Goal: Transaction & Acquisition: Purchase product/service

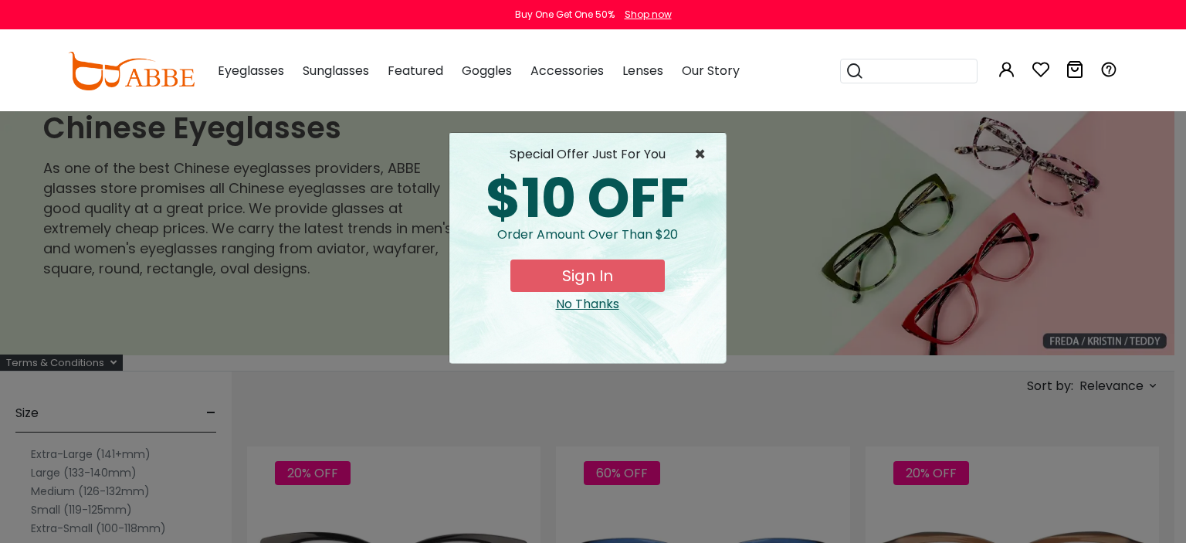
click at [698, 150] on span "×" at bounding box center [703, 154] width 19 height 19
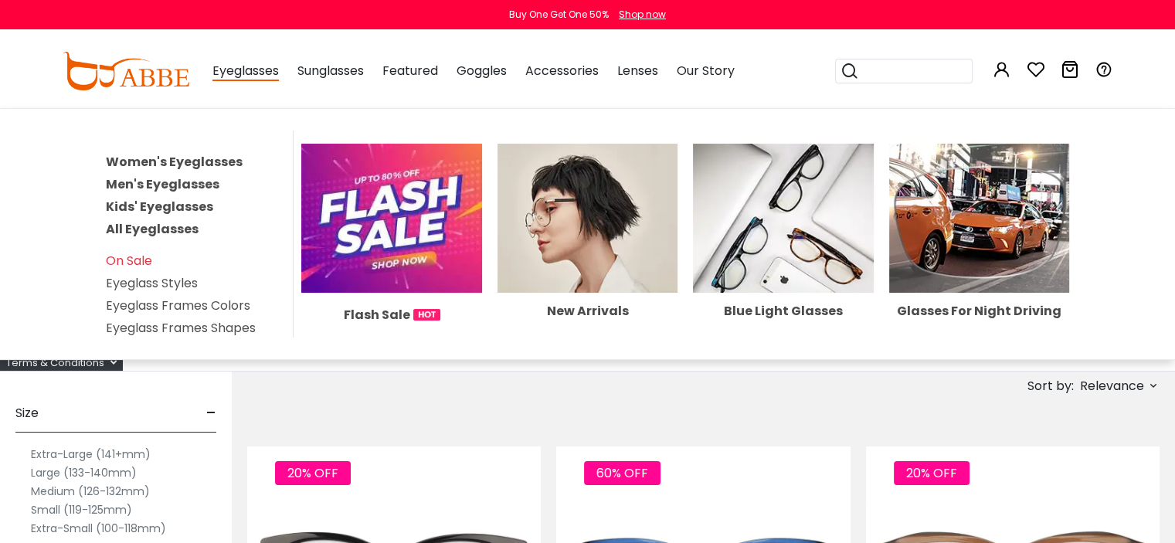
click at [173, 184] on link "Men's Eyeglasses" at bounding box center [163, 184] width 114 height 18
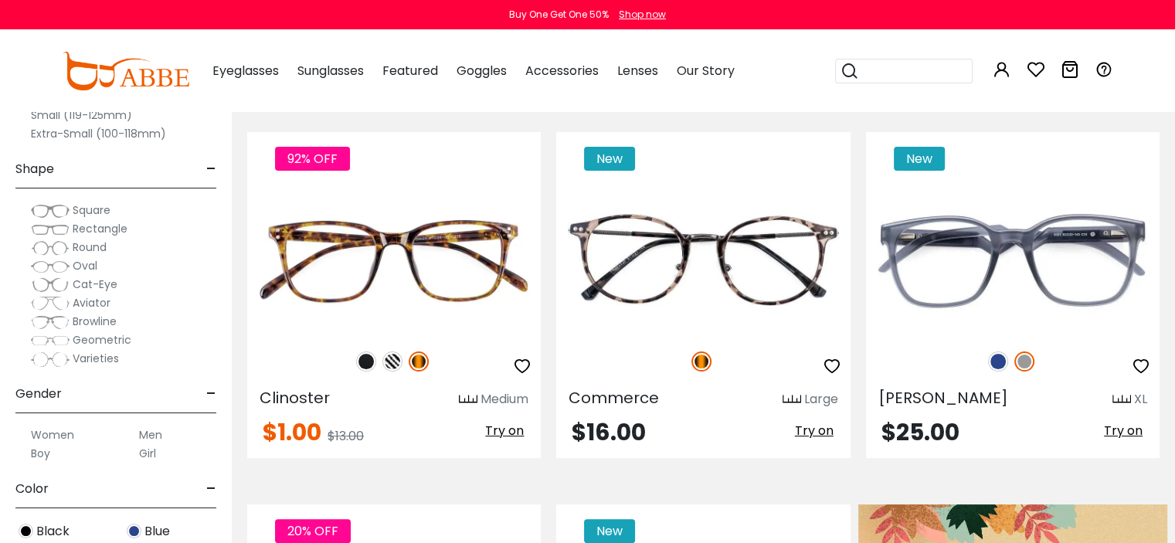
scroll to position [457, 0]
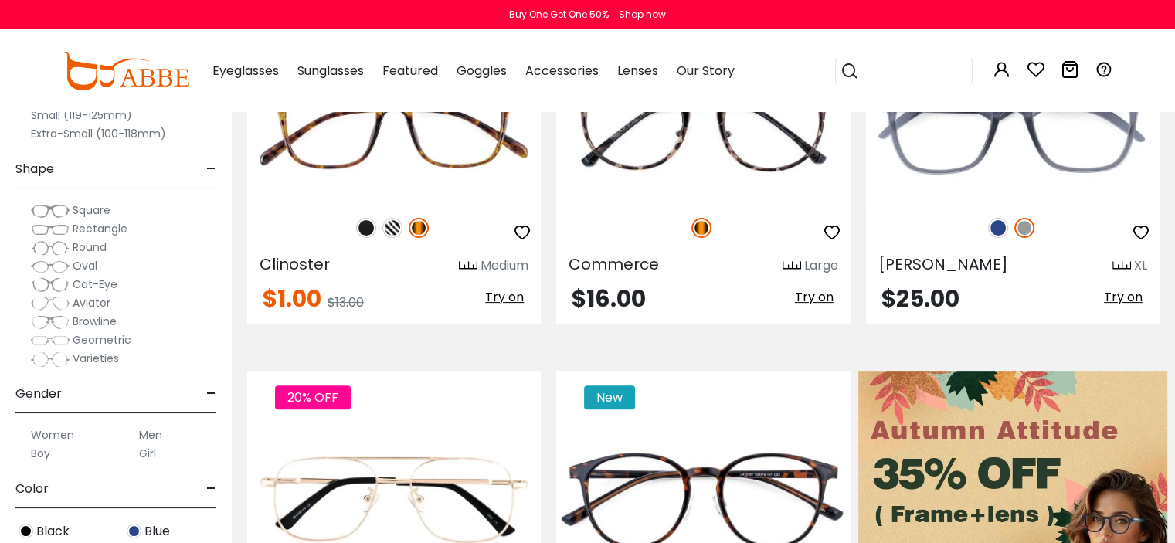
click at [46, 302] on img at bounding box center [50, 303] width 39 height 15
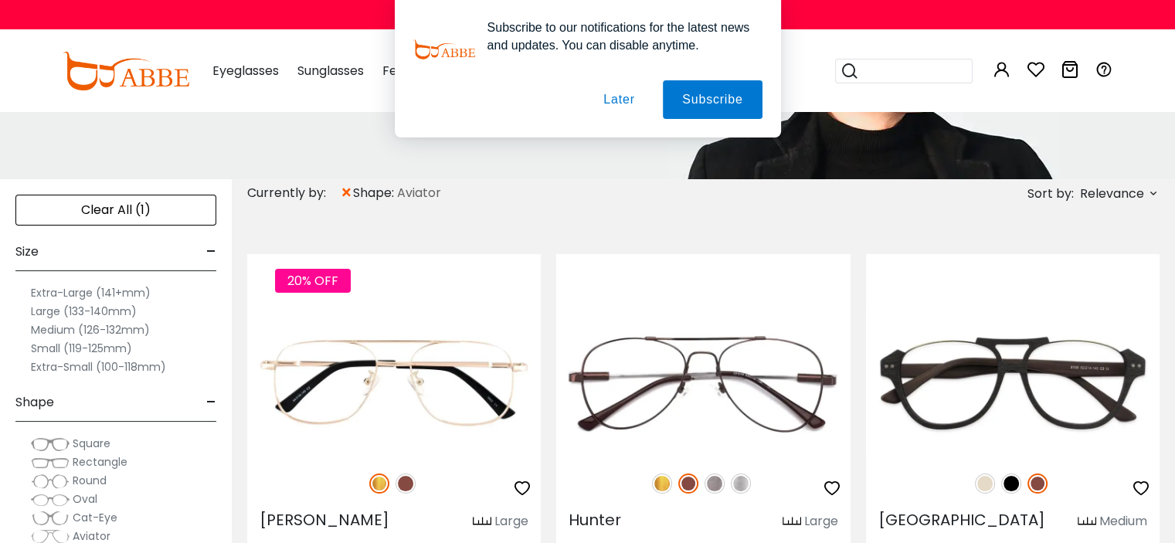
click at [51, 309] on label "Large (133-140mm)" at bounding box center [84, 311] width 106 height 19
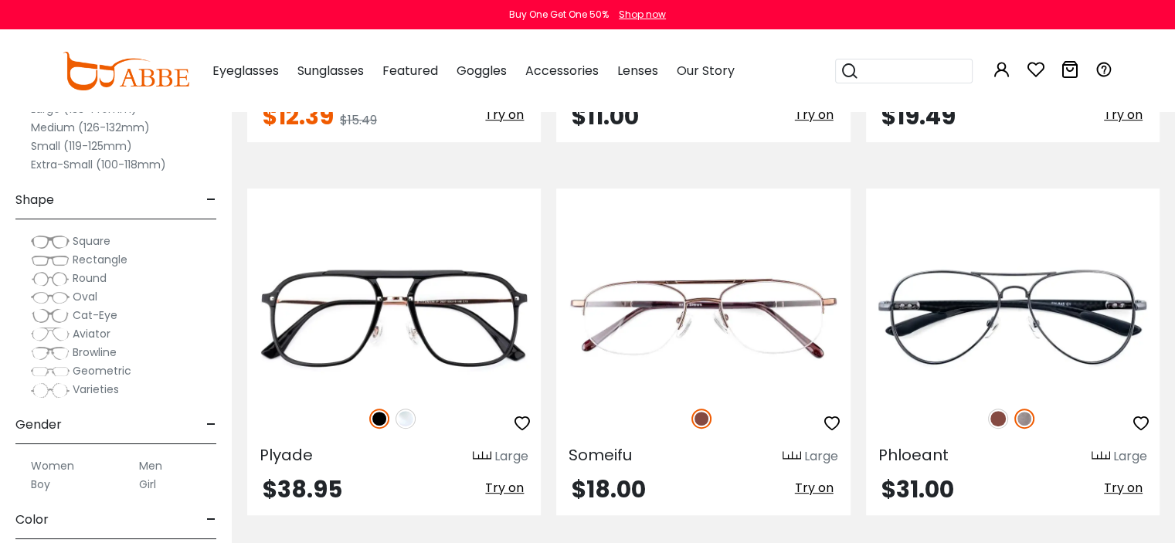
scroll to position [643, 0]
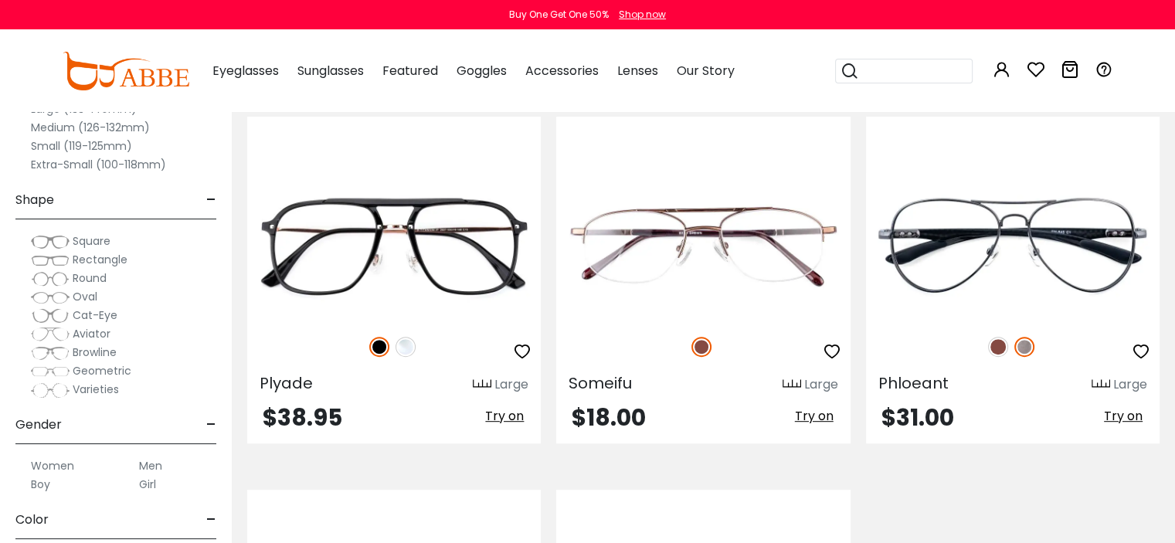
drag, startPoint x: 1186, startPoint y: 81, endPoint x: 1186, endPoint y: 214, distance: 132.9
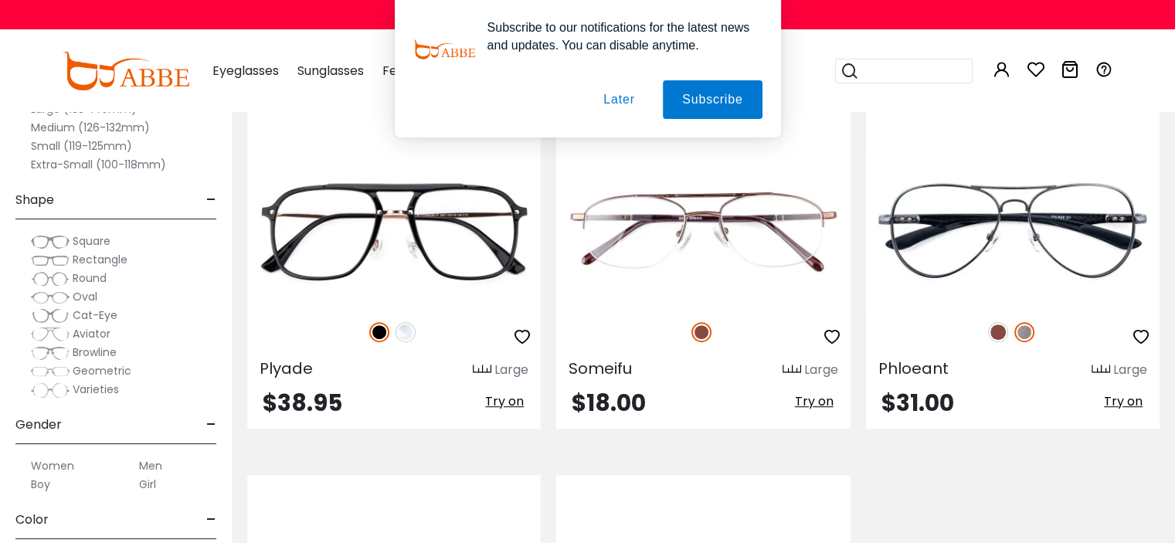
scroll to position [702, 0]
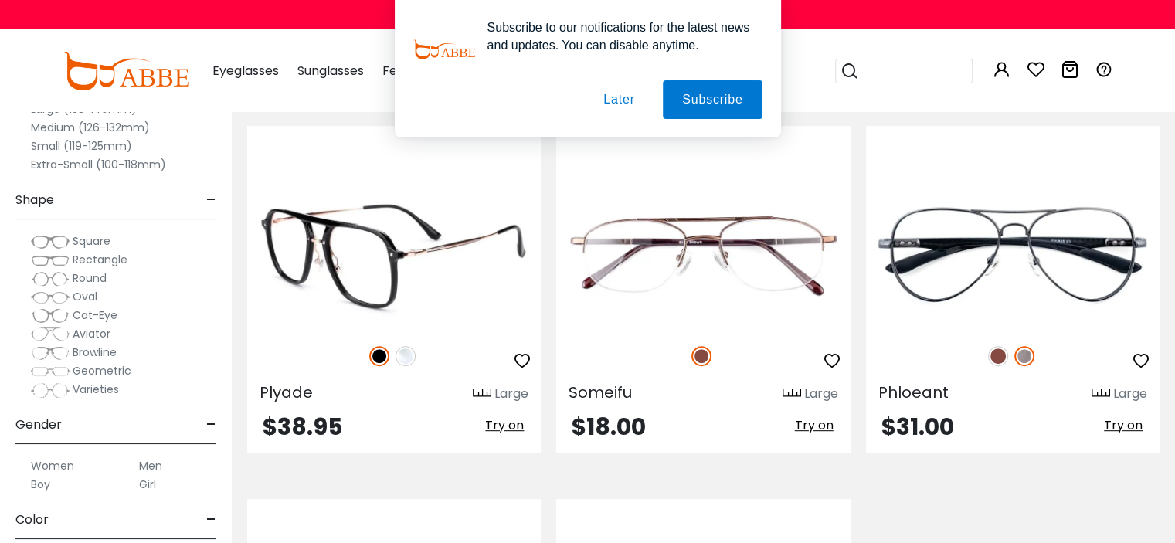
click at [380, 268] on img at bounding box center [394, 255] width 294 height 147
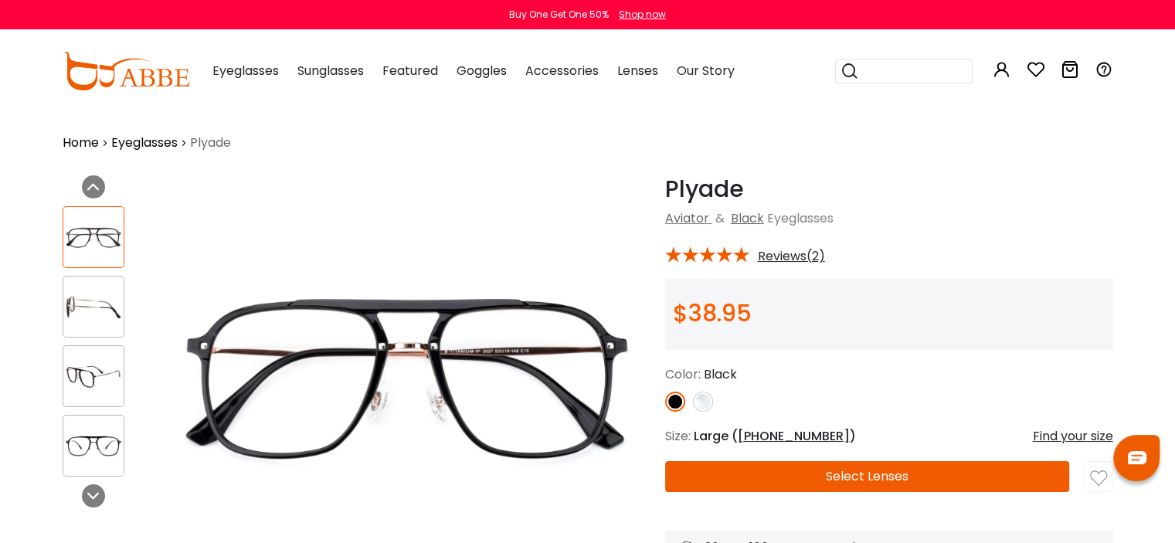
click at [844, 470] on button "Select Lenses" at bounding box center [867, 476] width 405 height 31
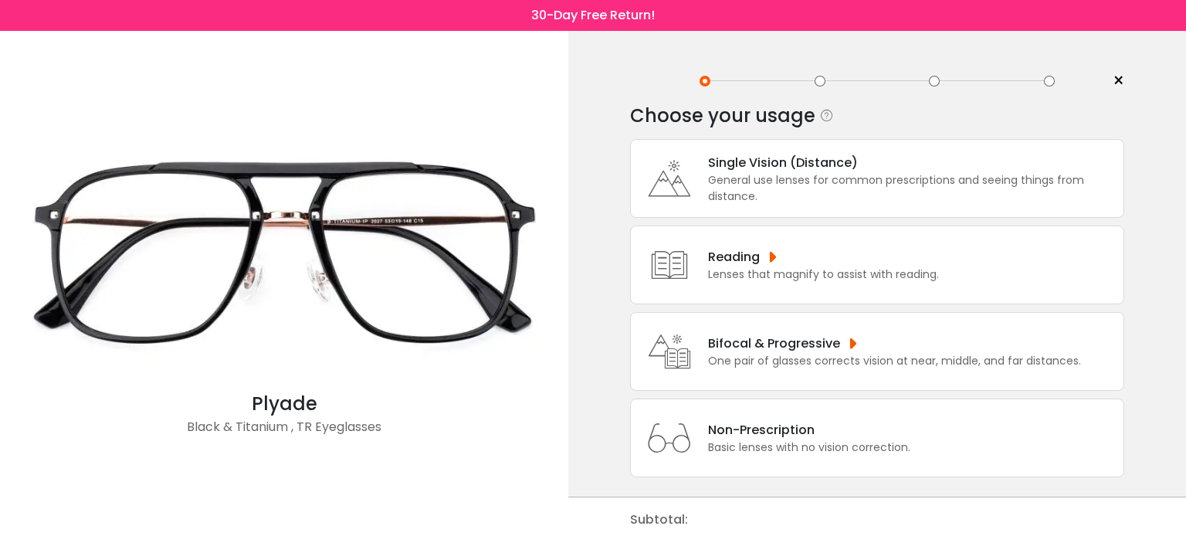
click at [819, 185] on div "General use lenses for common prescriptions and seeing things from distance." at bounding box center [912, 188] width 408 height 32
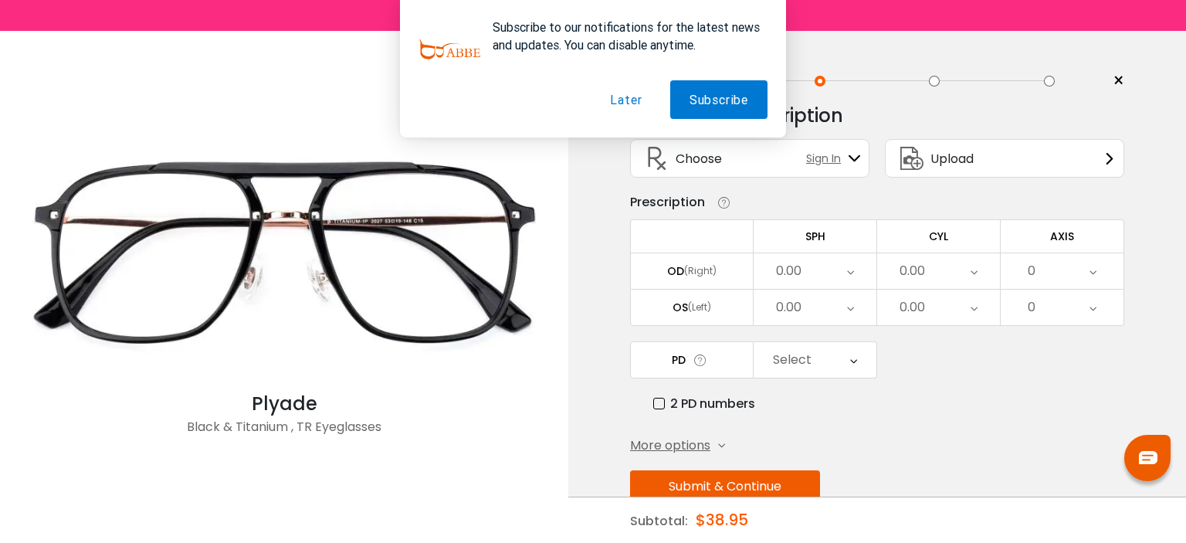
click at [627, 100] on button "Later" at bounding box center [626, 99] width 70 height 39
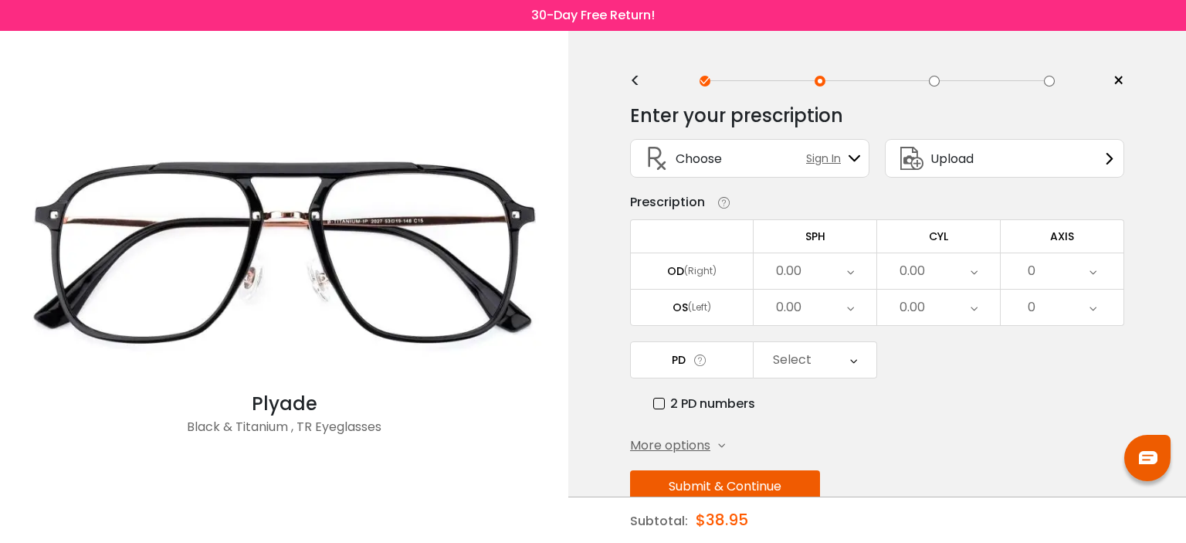
click at [837, 268] on div "0.00" at bounding box center [815, 271] width 123 height 36
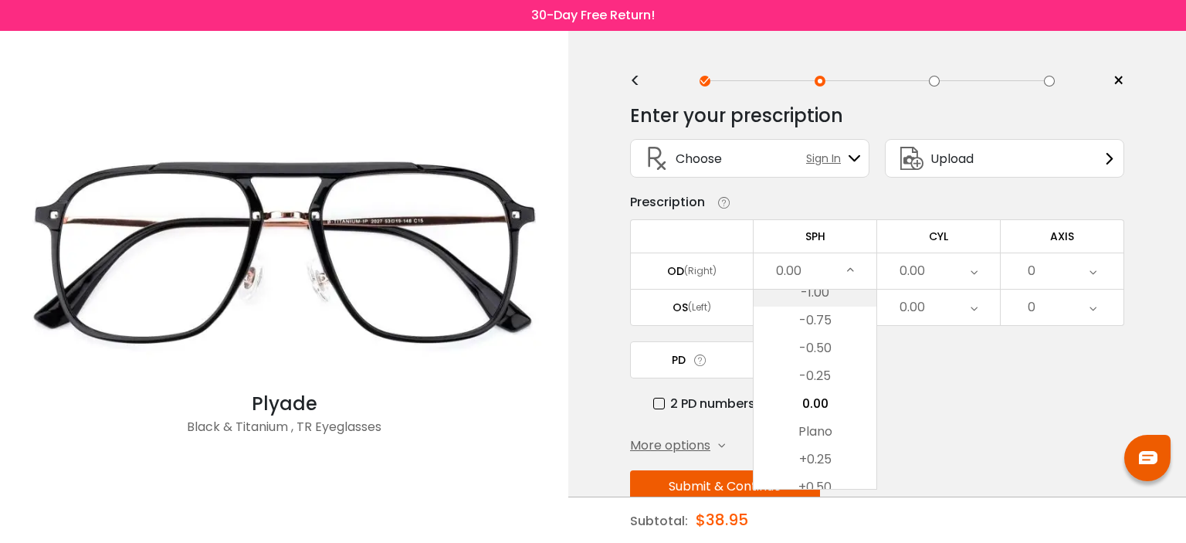
click at [841, 290] on li "-1.00" at bounding box center [815, 293] width 123 height 28
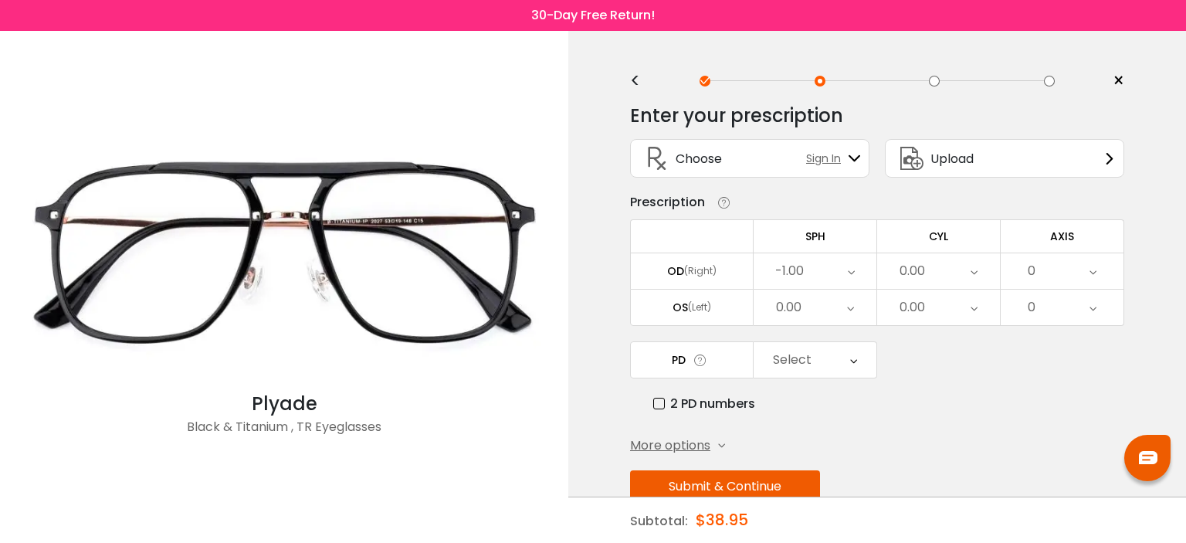
click at [828, 274] on div "-1.00" at bounding box center [815, 271] width 123 height 36
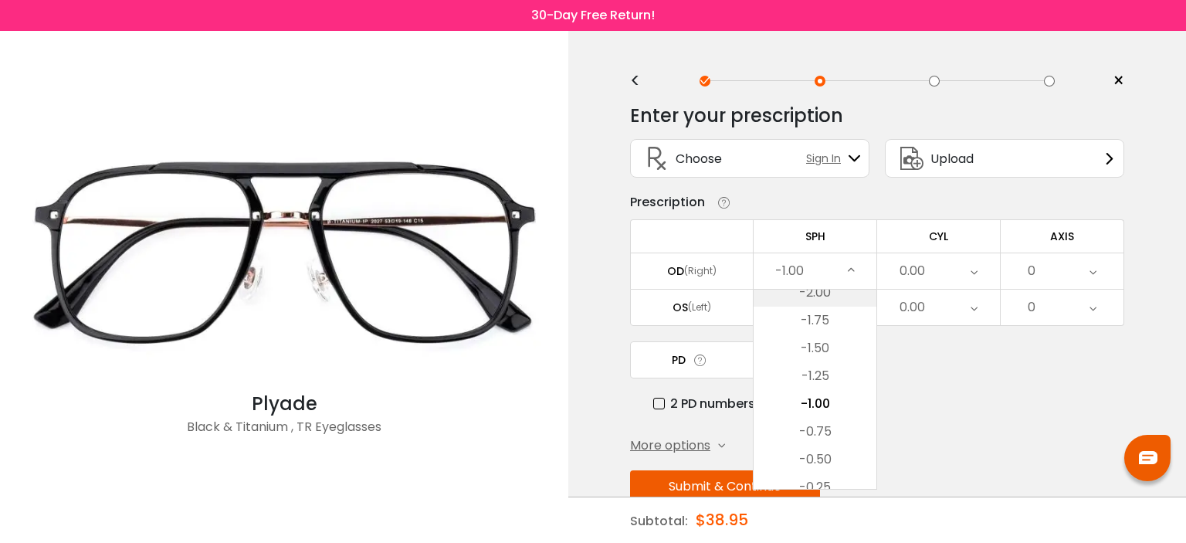
click at [828, 292] on li "-2.00" at bounding box center [815, 293] width 123 height 28
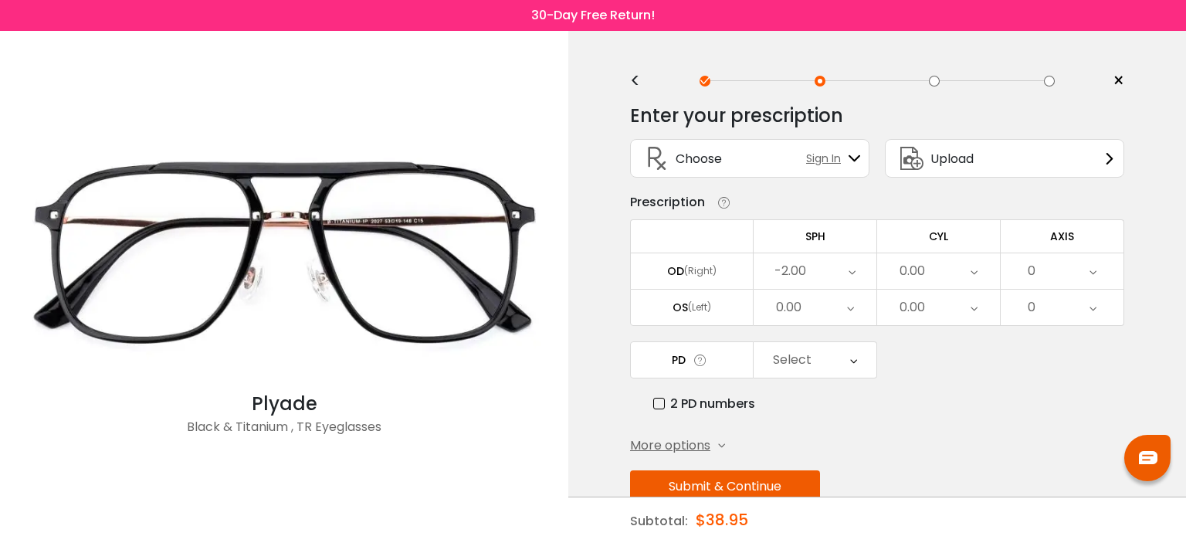
click at [827, 271] on div "-2.00" at bounding box center [815, 271] width 123 height 36
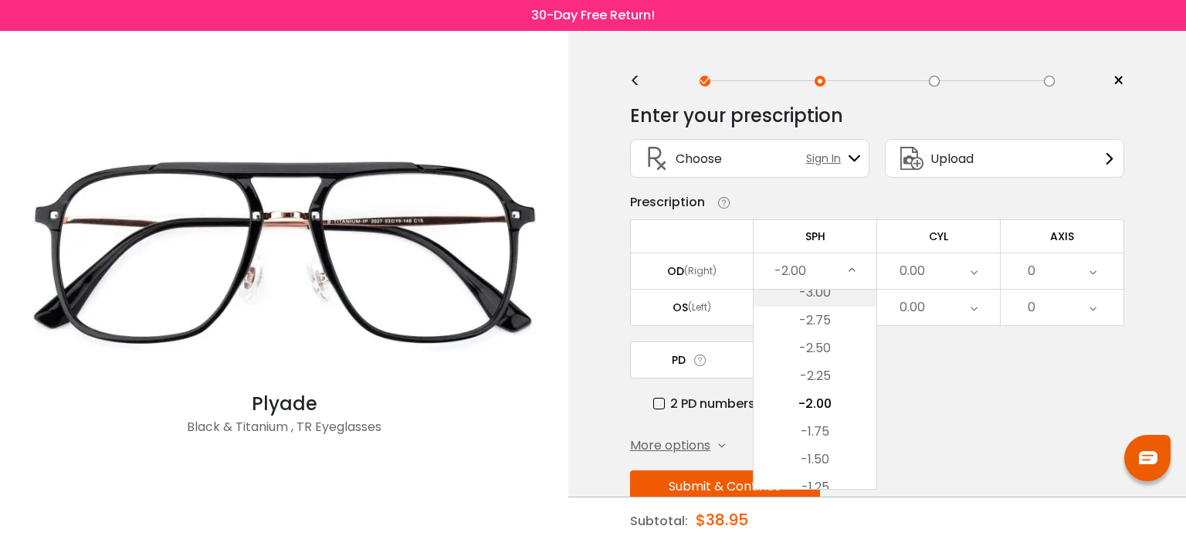
click at [841, 290] on li "-3.00" at bounding box center [815, 293] width 123 height 28
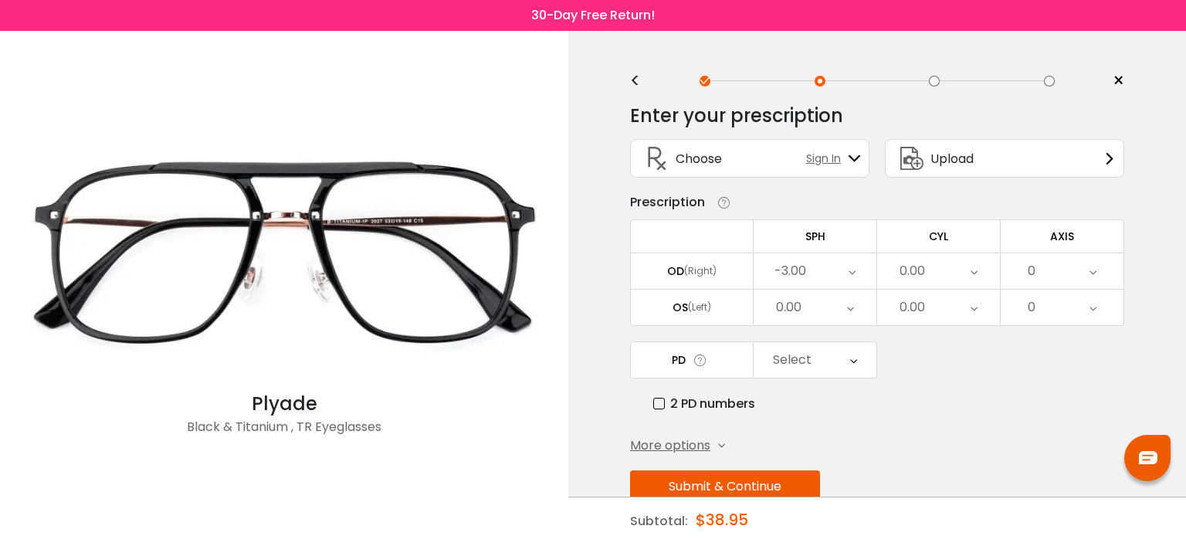
click at [834, 269] on div "-3.00" at bounding box center [815, 271] width 123 height 36
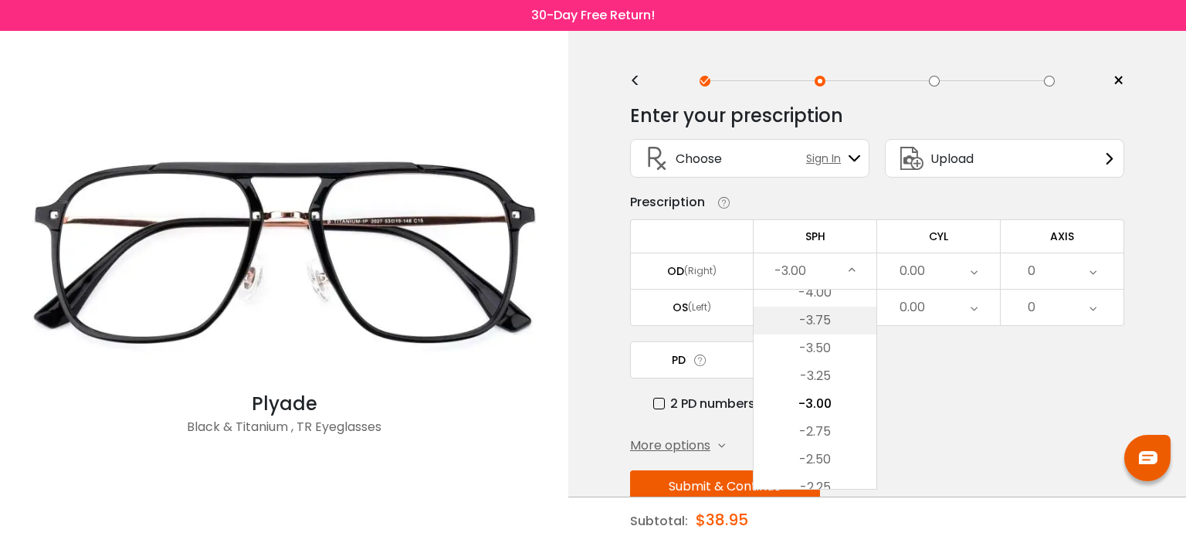
click at [825, 318] on li "-3.75" at bounding box center [815, 321] width 123 height 28
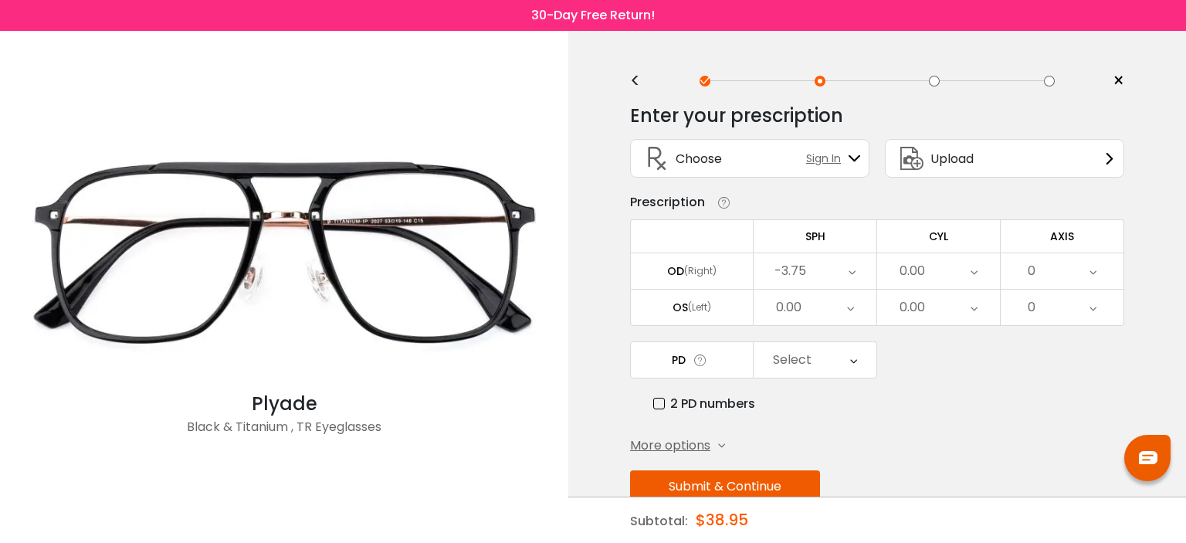
click at [826, 300] on div "0.00" at bounding box center [815, 308] width 123 height 36
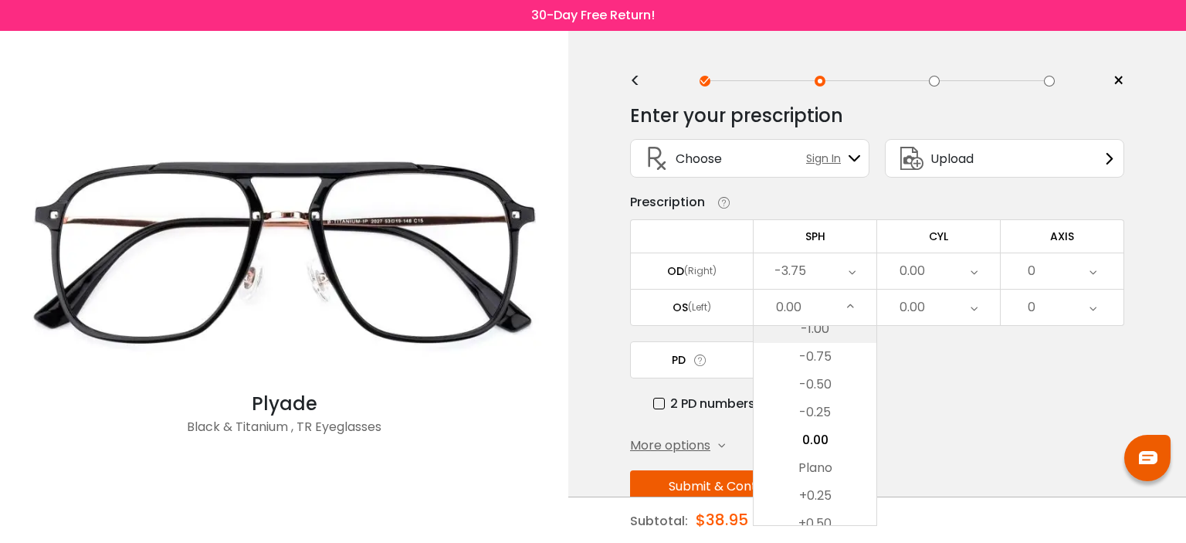
click at [830, 328] on li "-1.00" at bounding box center [815, 329] width 123 height 28
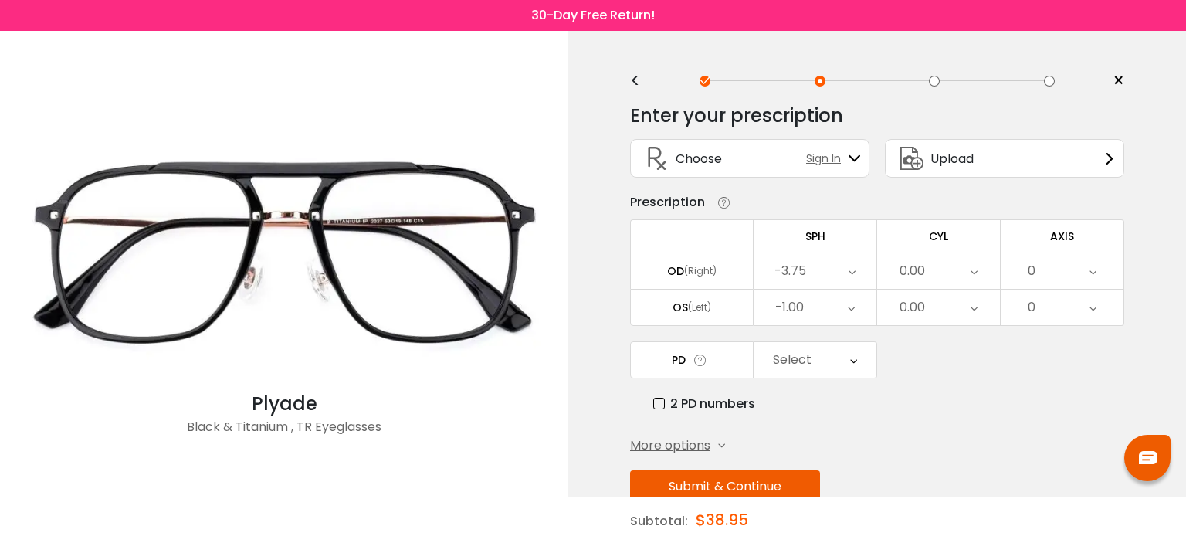
click at [836, 307] on div "-1.00" at bounding box center [815, 308] width 123 height 36
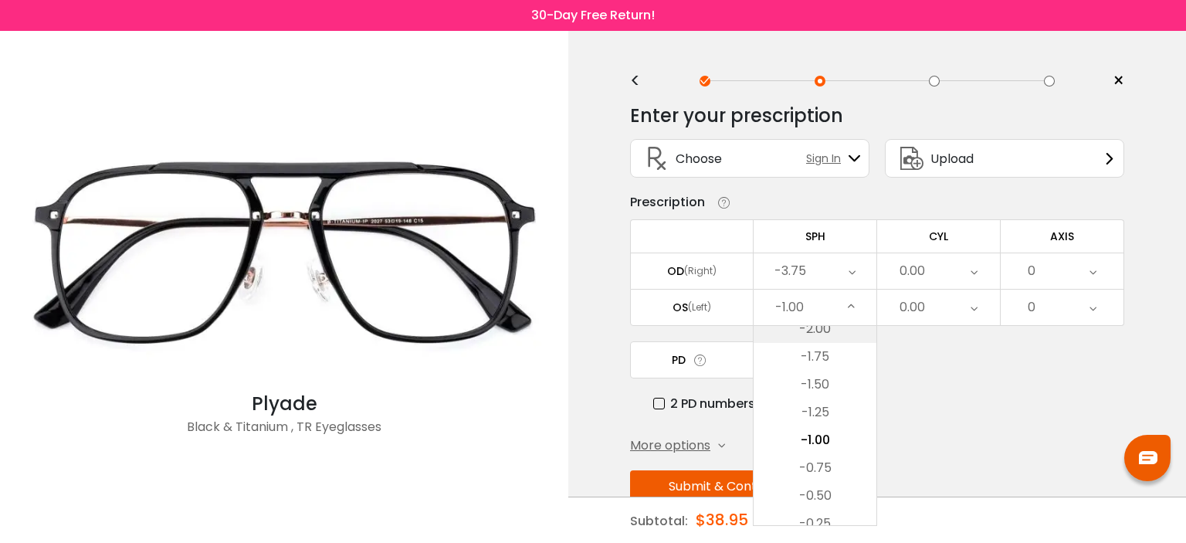
click at [836, 335] on li "-2.00" at bounding box center [815, 329] width 123 height 28
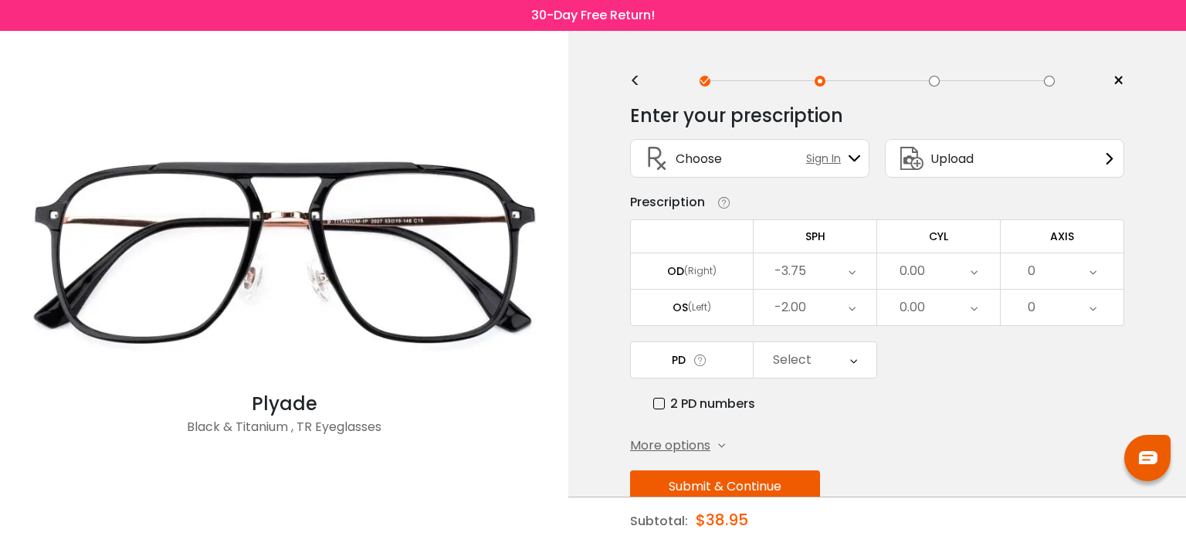
click at [831, 304] on div "-2.00" at bounding box center [815, 308] width 123 height 36
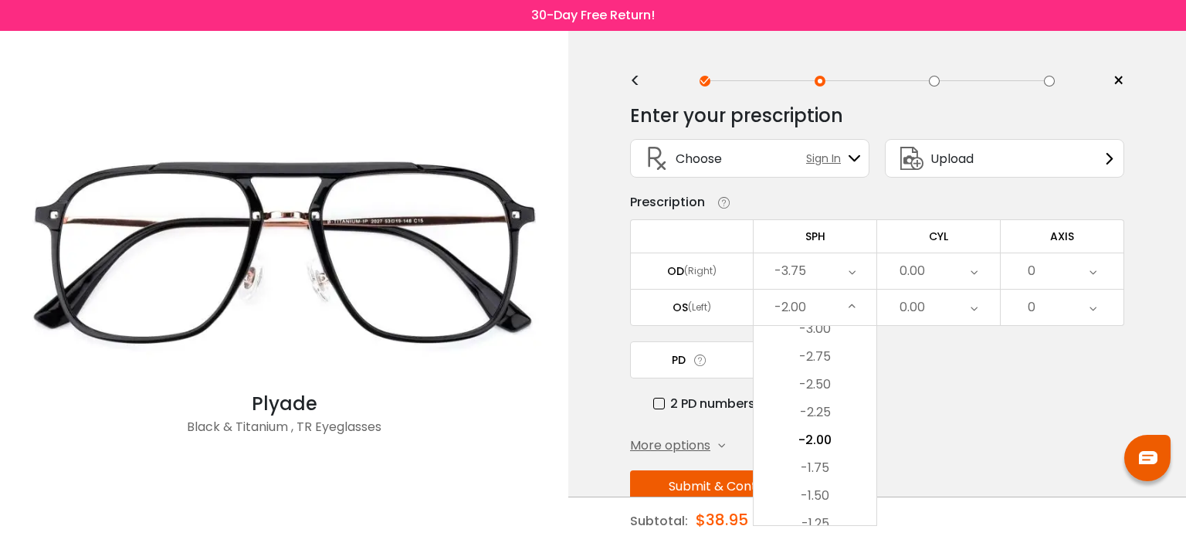
click at [833, 324] on li "-3.00" at bounding box center [815, 329] width 123 height 28
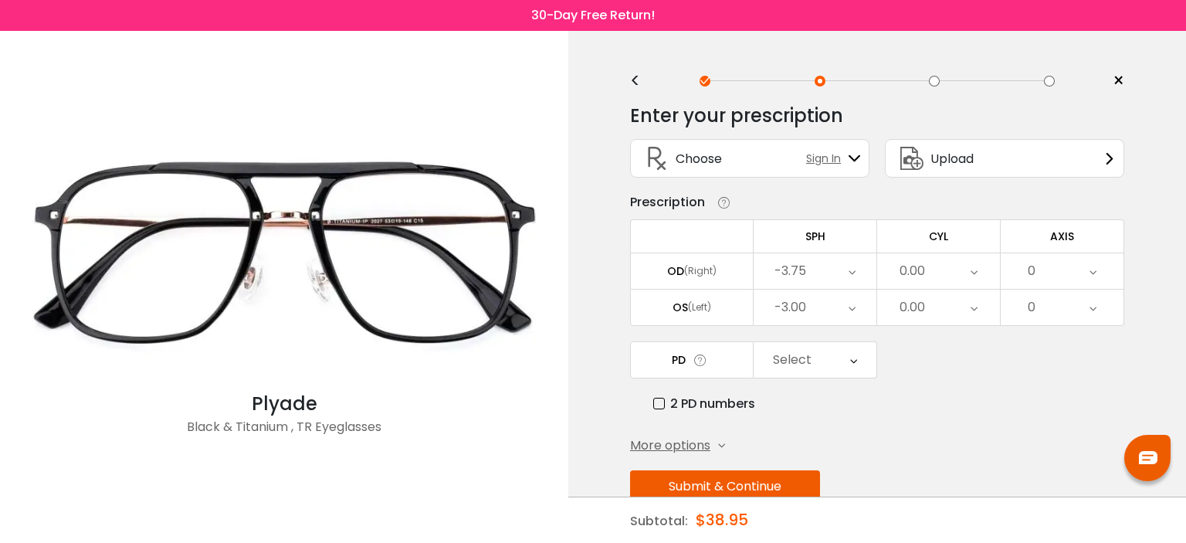
click at [833, 298] on div "-3.00" at bounding box center [815, 308] width 123 height 36
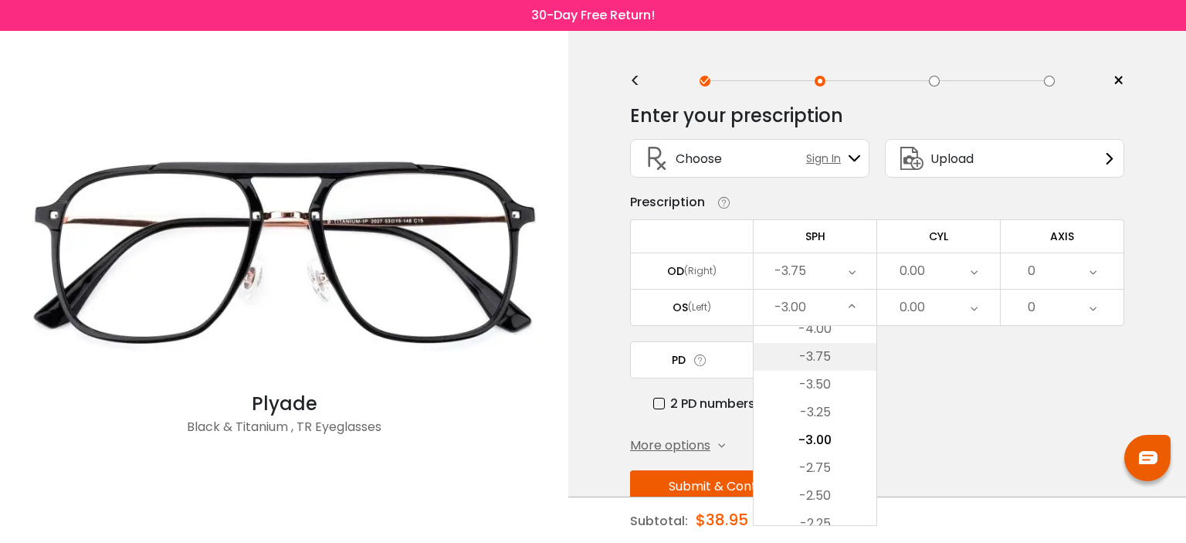
click at [831, 355] on li "-3.75" at bounding box center [815, 357] width 123 height 28
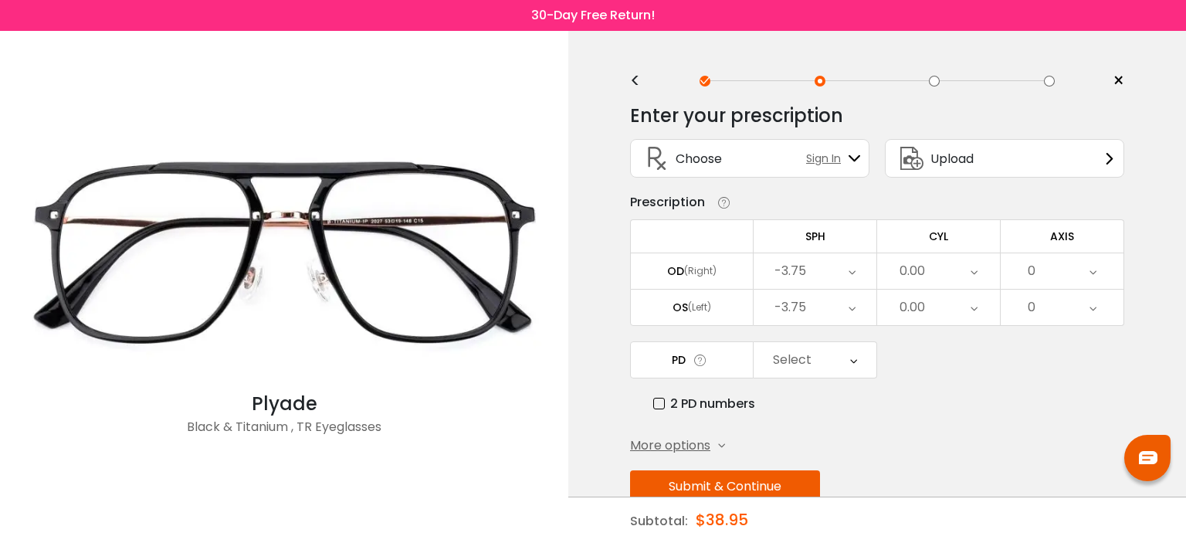
click at [826, 362] on div "Select" at bounding box center [815, 360] width 123 height 36
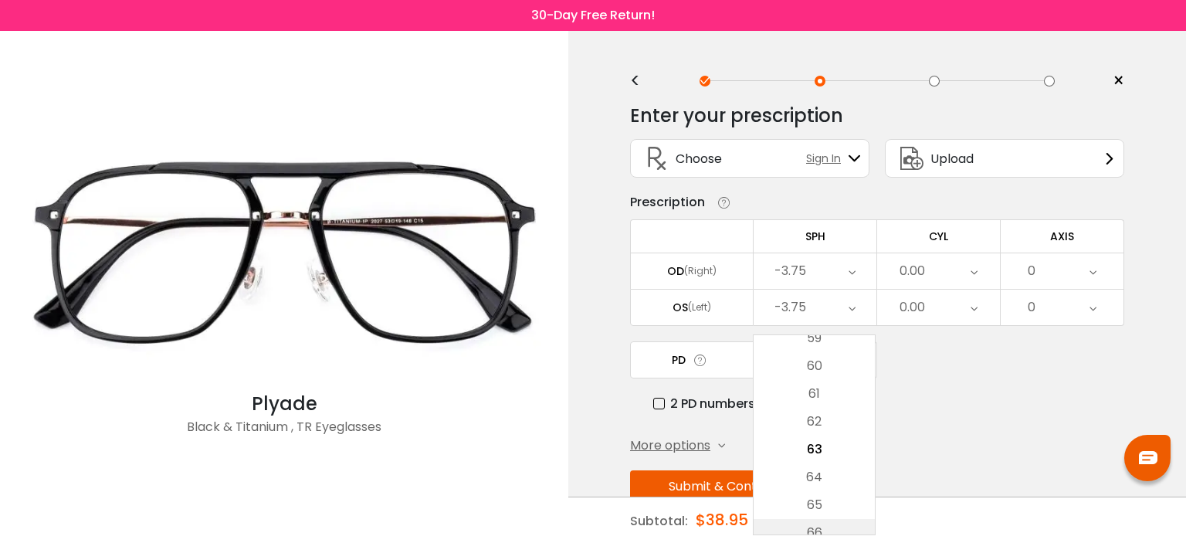
click at [825, 524] on li "66" at bounding box center [814, 533] width 121 height 28
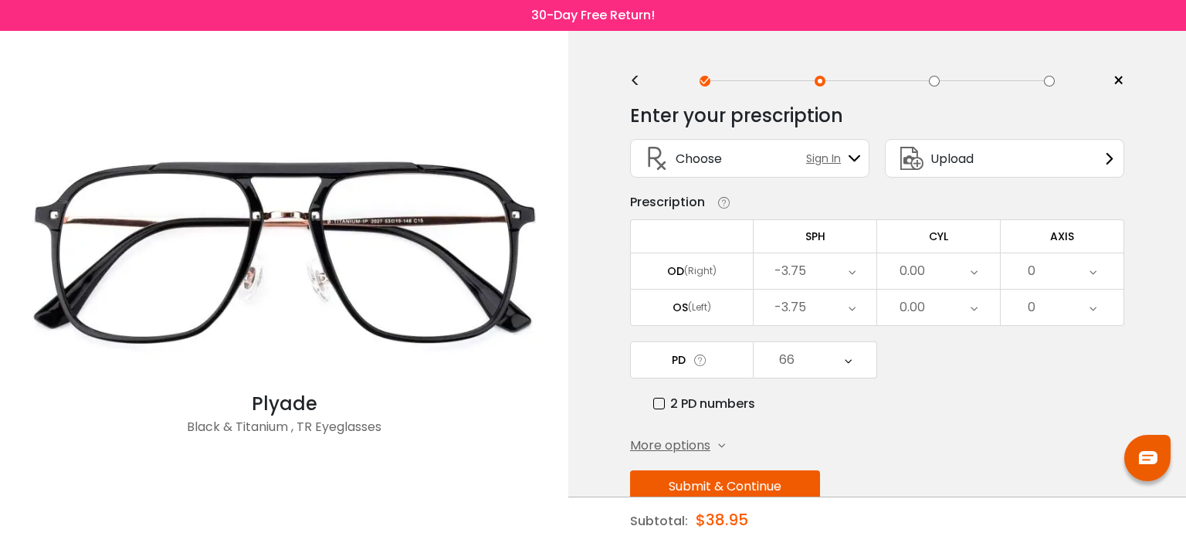
click at [834, 351] on div "66" at bounding box center [815, 360] width 123 height 36
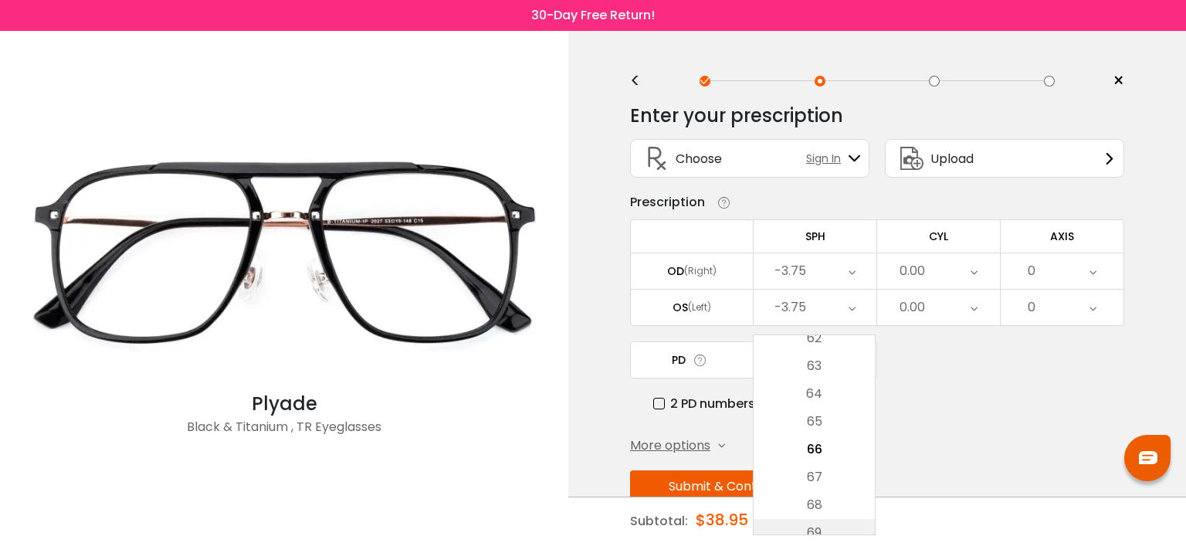
click at [827, 521] on li "69" at bounding box center [814, 533] width 121 height 28
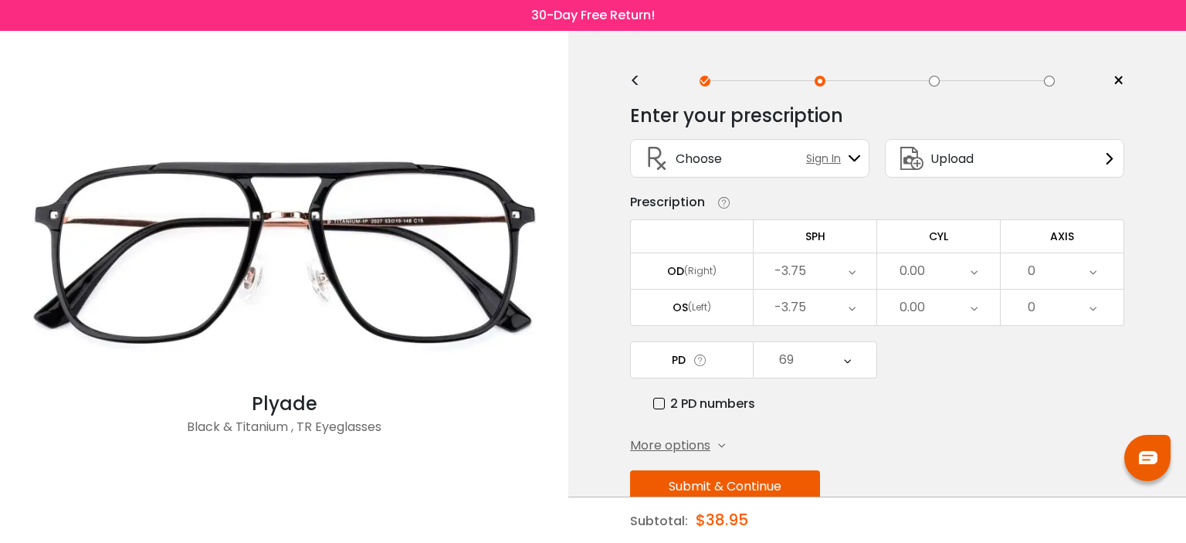
click at [828, 361] on div "69" at bounding box center [815, 360] width 123 height 36
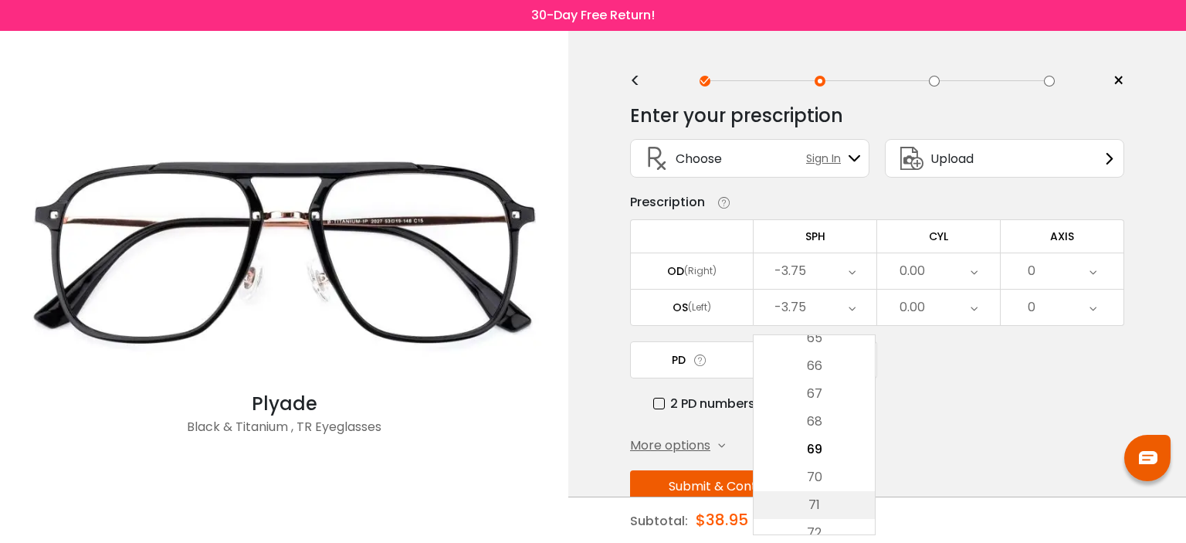
click at [825, 500] on li "71" at bounding box center [814, 505] width 121 height 28
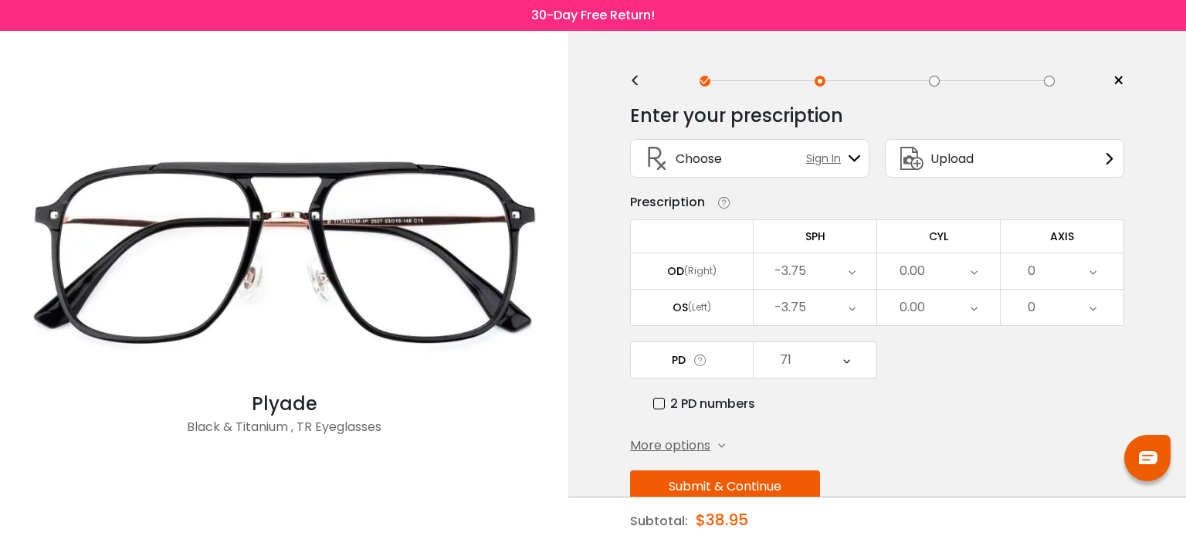
click at [1026, 367] on div "PD 71 Cancel PD Save 46 47 48 49 50 51 52 53 54 55 56 57 58 59 60 61 62 63 64 6…" at bounding box center [877, 377] width 494 height 72
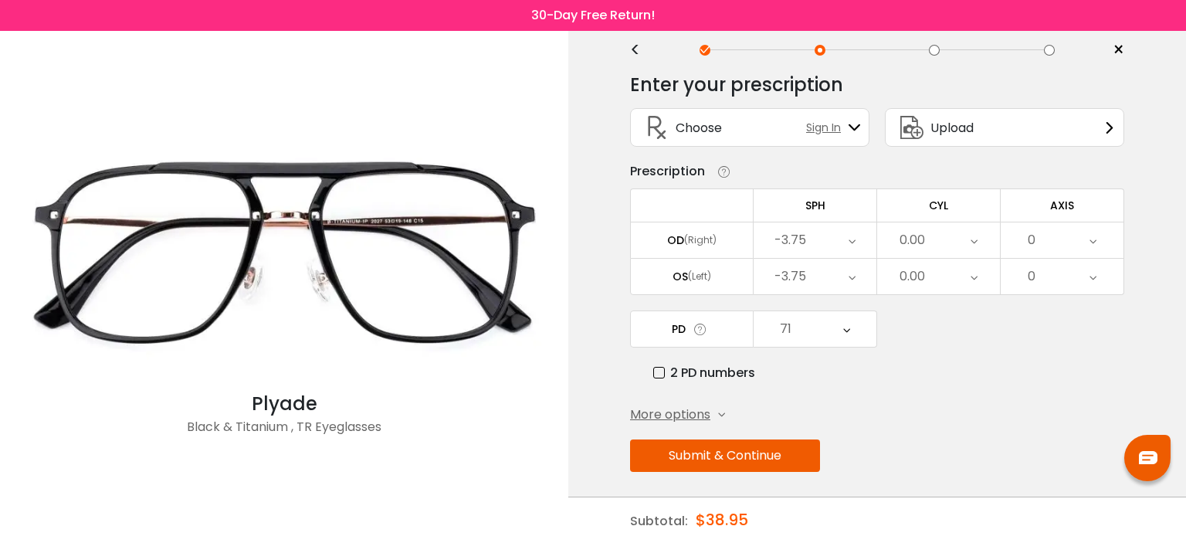
scroll to position [34, 0]
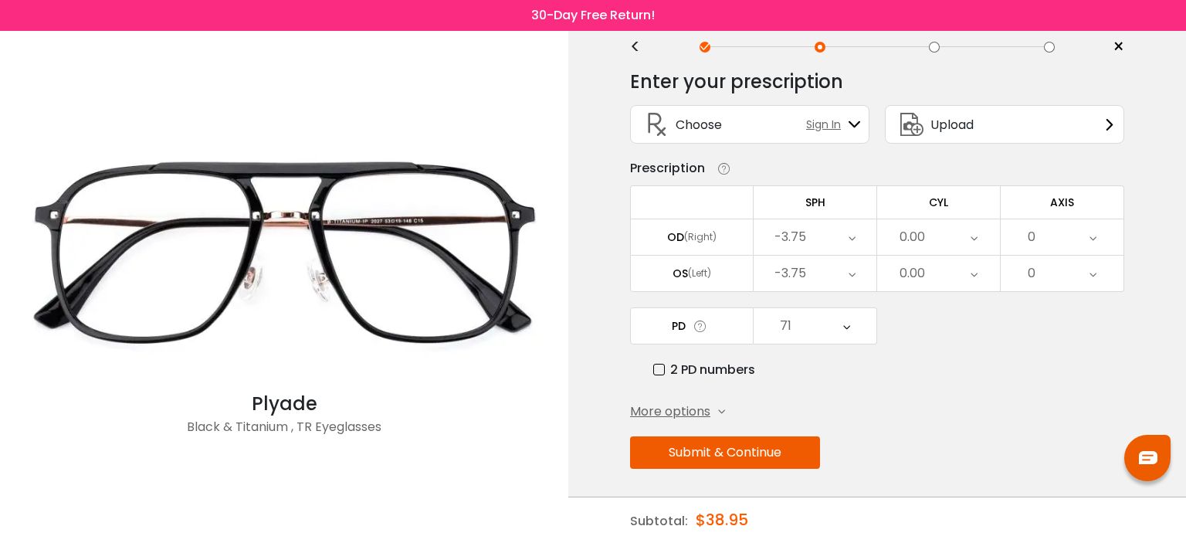
click at [738, 437] on button "Submit & Continue" at bounding box center [725, 452] width 190 height 32
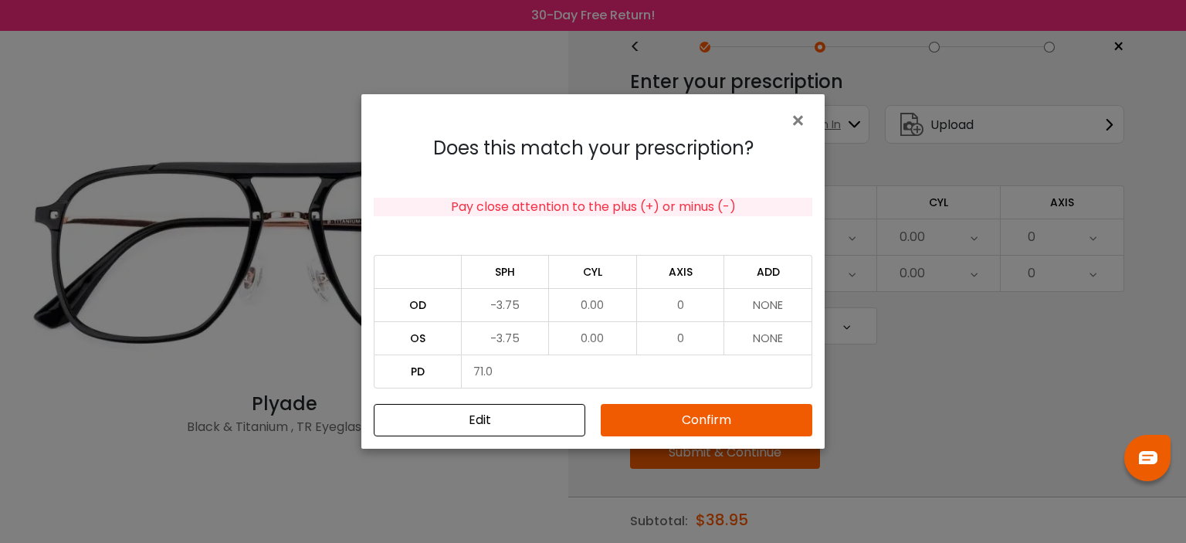
click at [728, 426] on button "Confirm" at bounding box center [707, 420] width 212 height 32
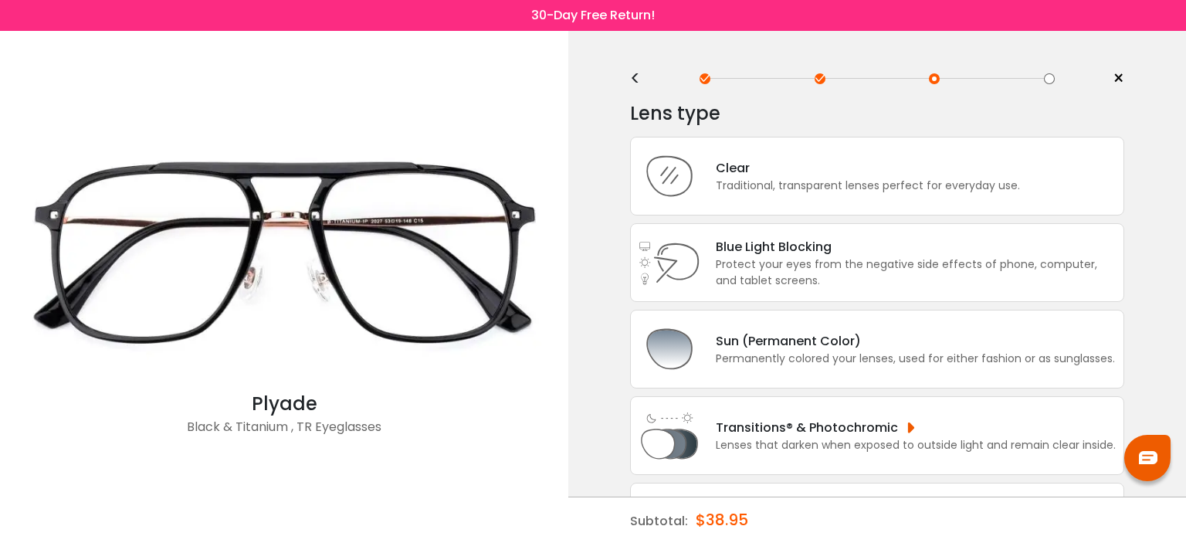
scroll to position [0, 0]
click at [860, 428] on div "Transitions® & Photochromic" at bounding box center [916, 429] width 400 height 19
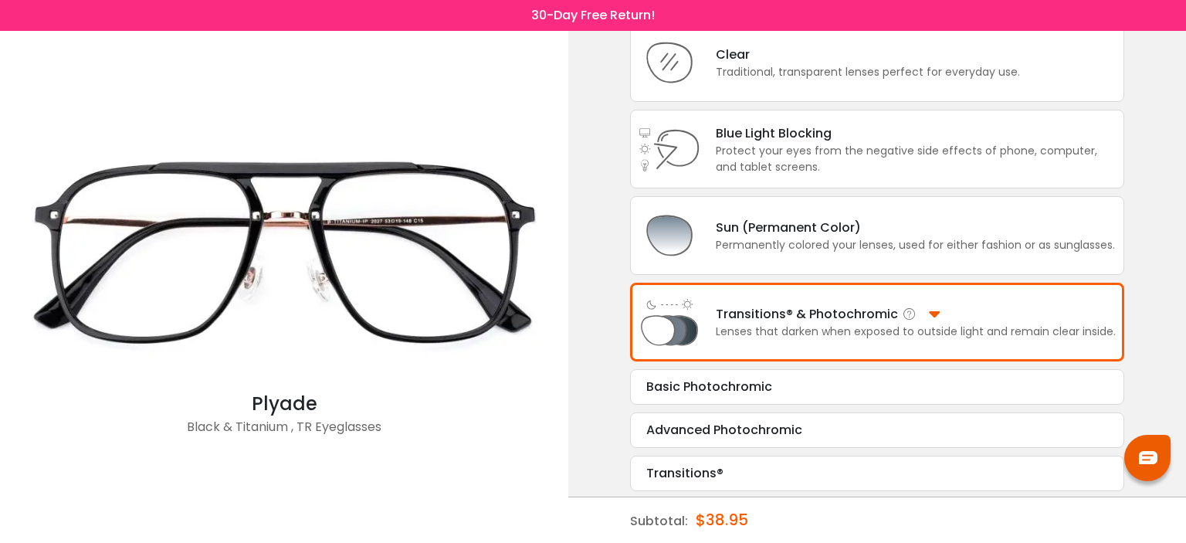
scroll to position [117, 0]
click at [828, 460] on div "Transitions® Tint Color: Choose & Continue" at bounding box center [877, 473] width 494 height 36
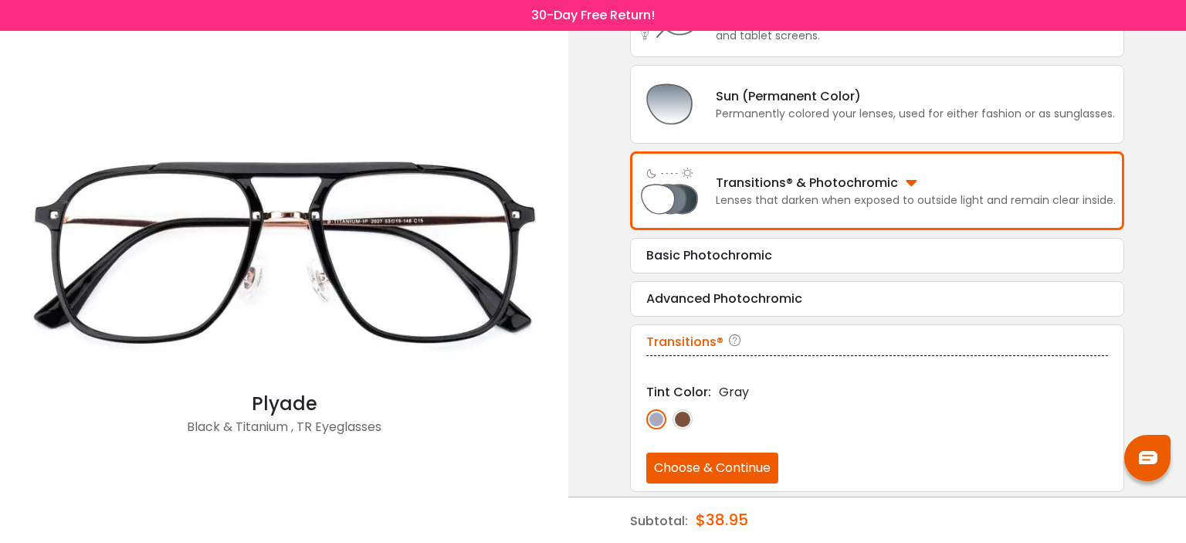
scroll to position [248, 0]
click at [686, 416] on img at bounding box center [683, 419] width 20 height 20
click at [649, 414] on img at bounding box center [657, 419] width 20 height 20
click at [700, 463] on button "Choose & Continue" at bounding box center [713, 467] width 132 height 31
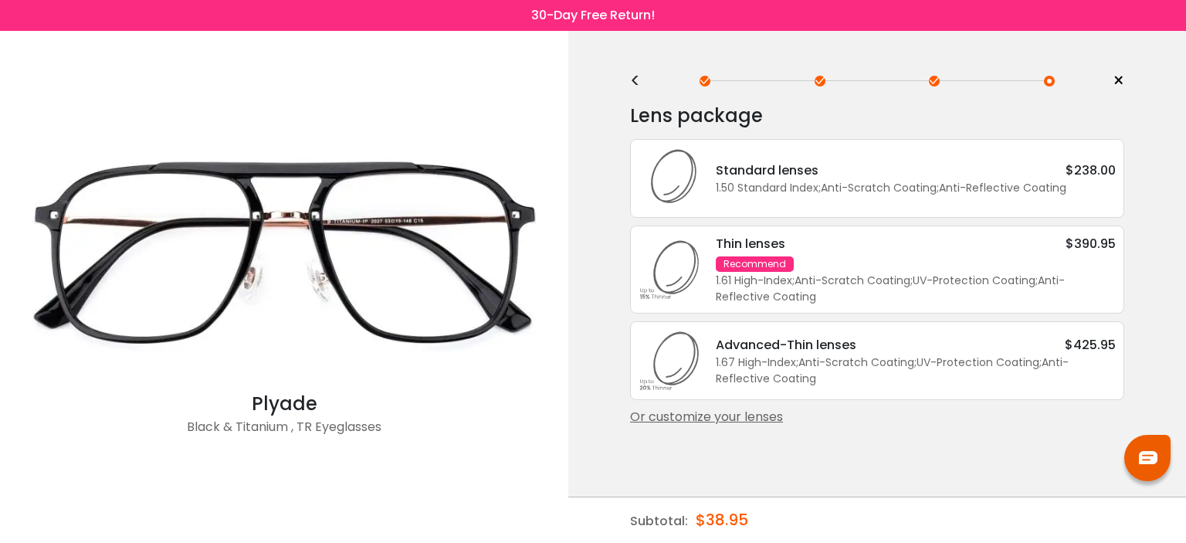
scroll to position [0, 0]
click at [908, 171] on div "Standard lenses $238.00" at bounding box center [916, 170] width 400 height 19
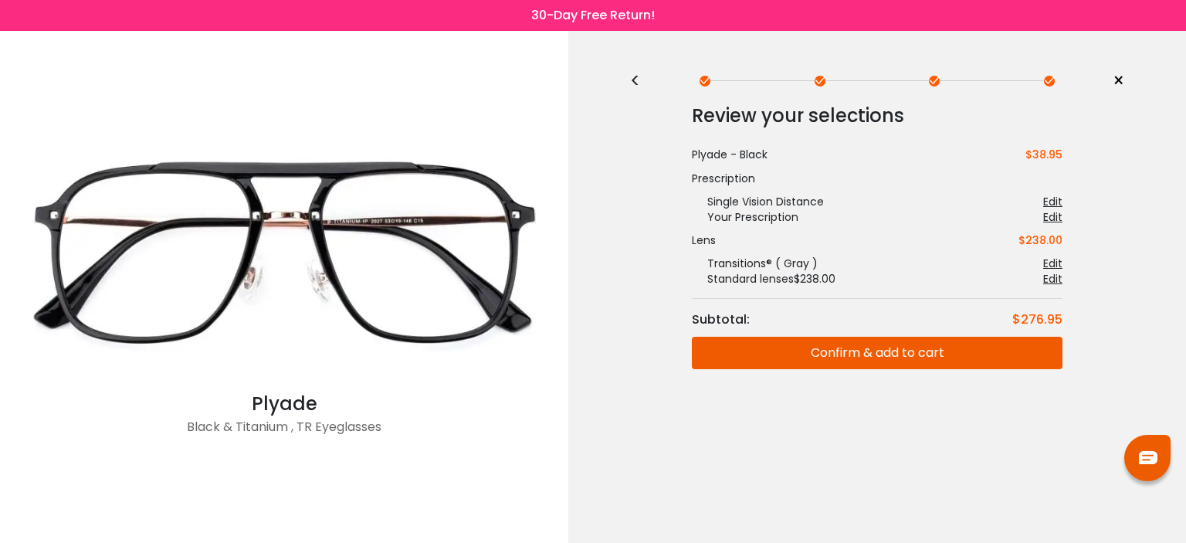
click at [1051, 278] on div "Edit" at bounding box center [1053, 278] width 19 height 15
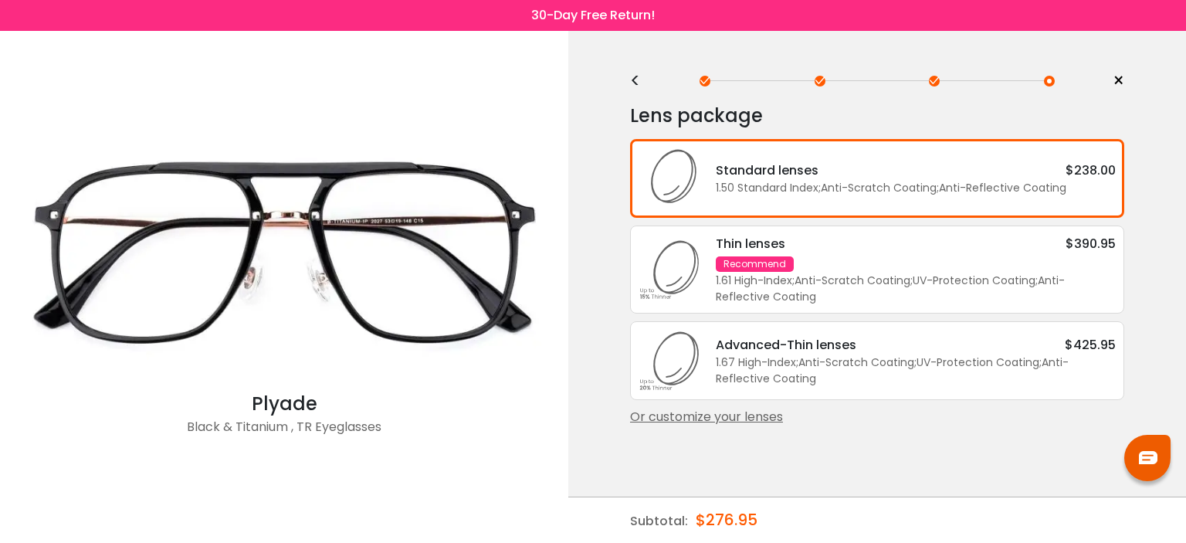
click at [1152, 250] on div "< × Choose your usage Single Vision (Distance) This lens helps you see details …" at bounding box center [878, 287] width 618 height 512
click at [767, 418] on div "Or customize your lenses" at bounding box center [877, 417] width 494 height 19
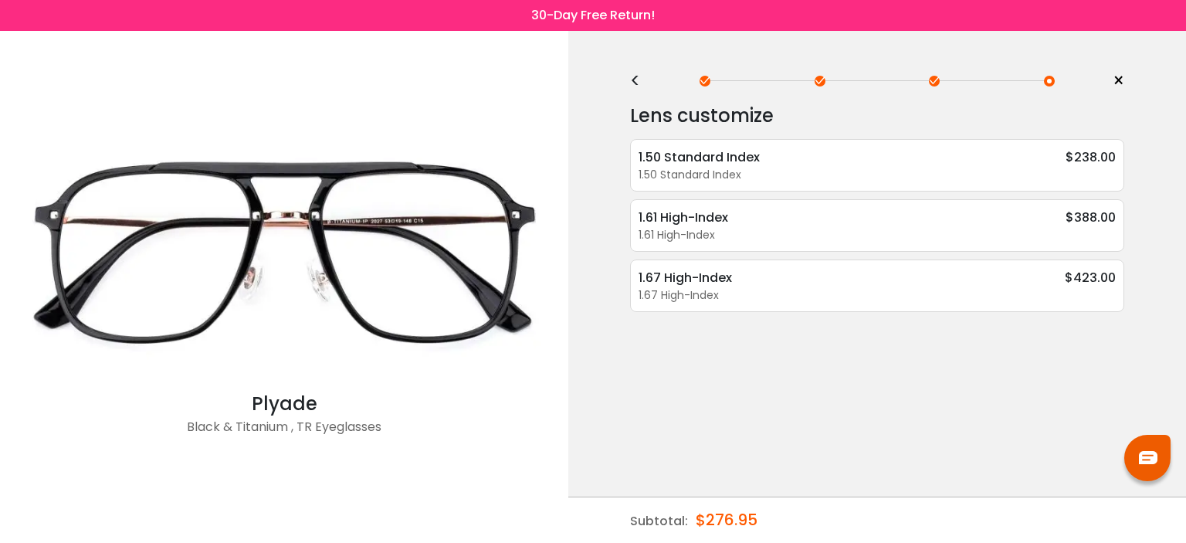
click at [1152, 268] on div "< × Choose your usage Single Vision (Distance) This lens helps you see details …" at bounding box center [878, 287] width 618 height 512
click at [1115, 80] on span "×" at bounding box center [1119, 81] width 12 height 23
click at [1120, 81] on span "×" at bounding box center [1119, 81] width 12 height 23
